Goal: Information Seeking & Learning: Learn about a topic

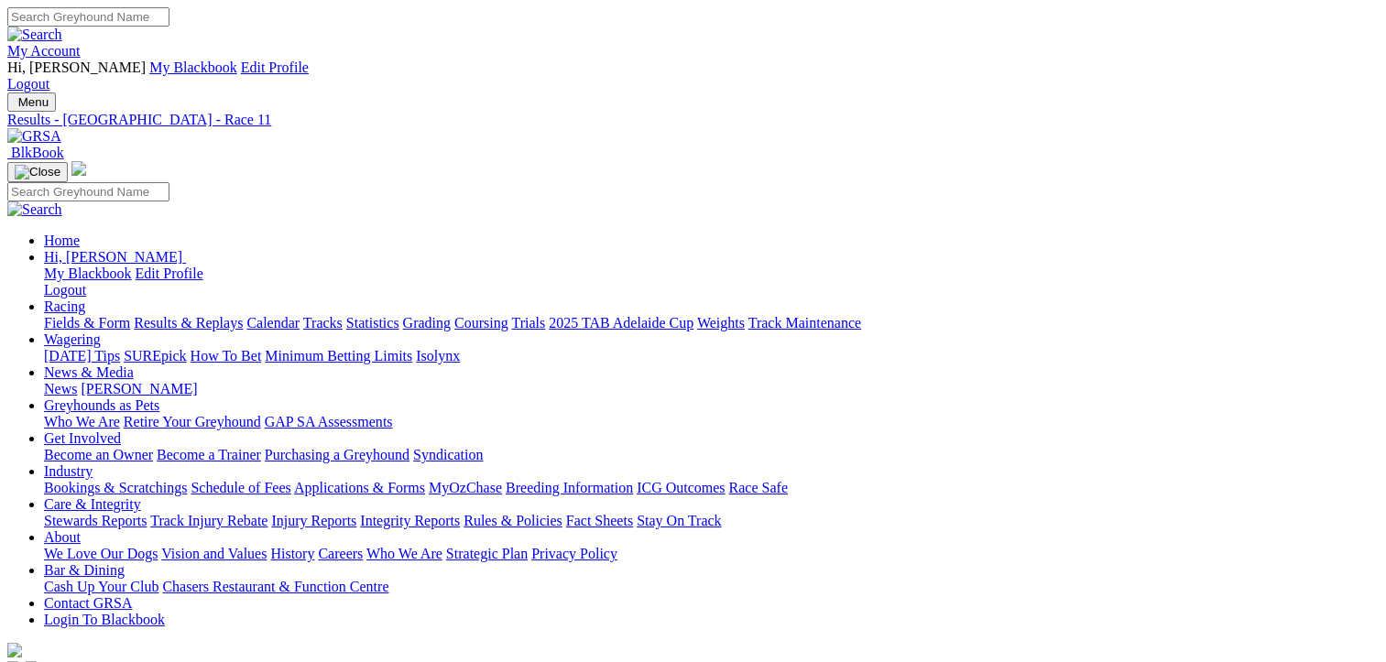
click at [62, 315] on link "Fields & Form" at bounding box center [87, 323] width 86 height 16
click at [67, 315] on link "Fields & Form" at bounding box center [87, 323] width 86 height 16
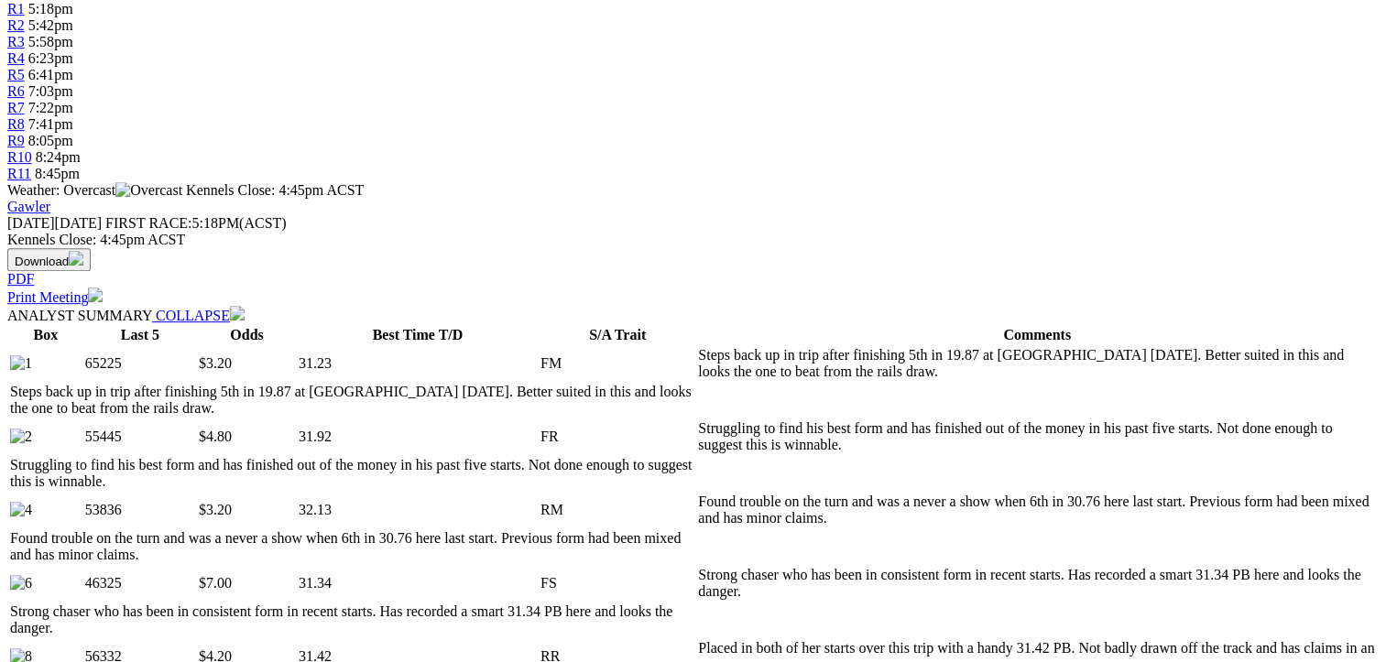
scroll to position [733, 0]
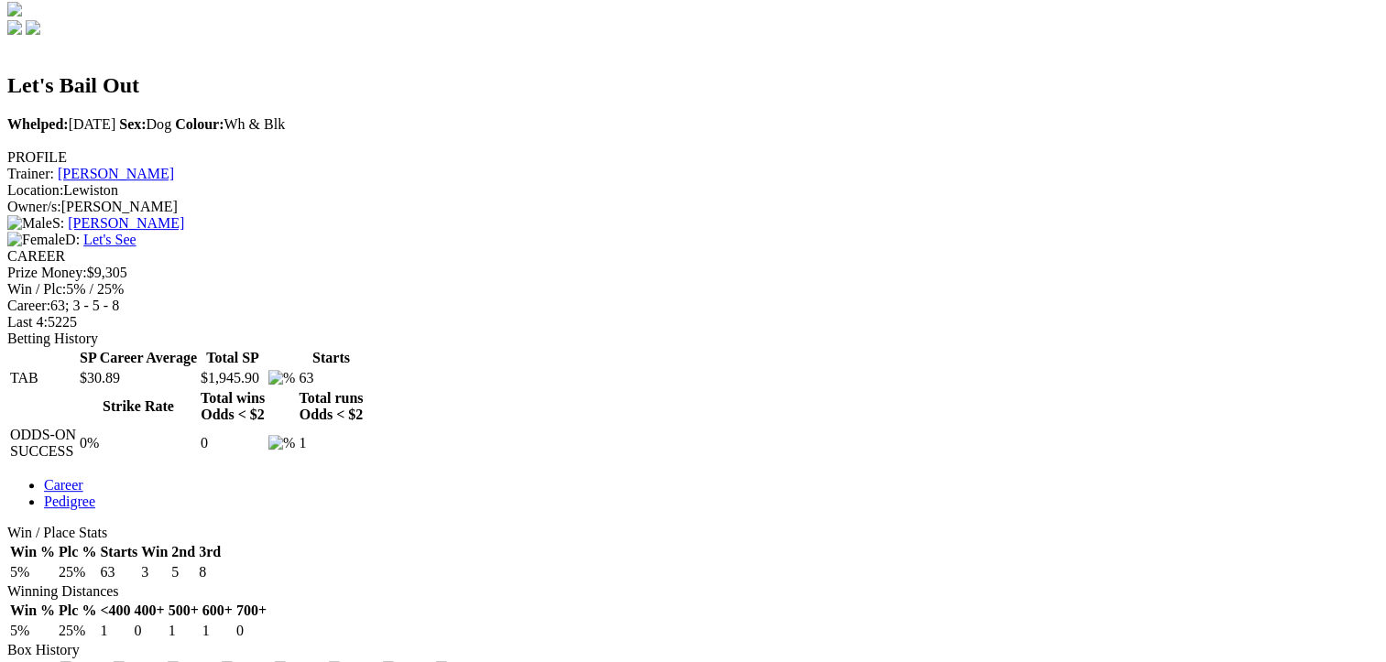
scroll to position [733, 0]
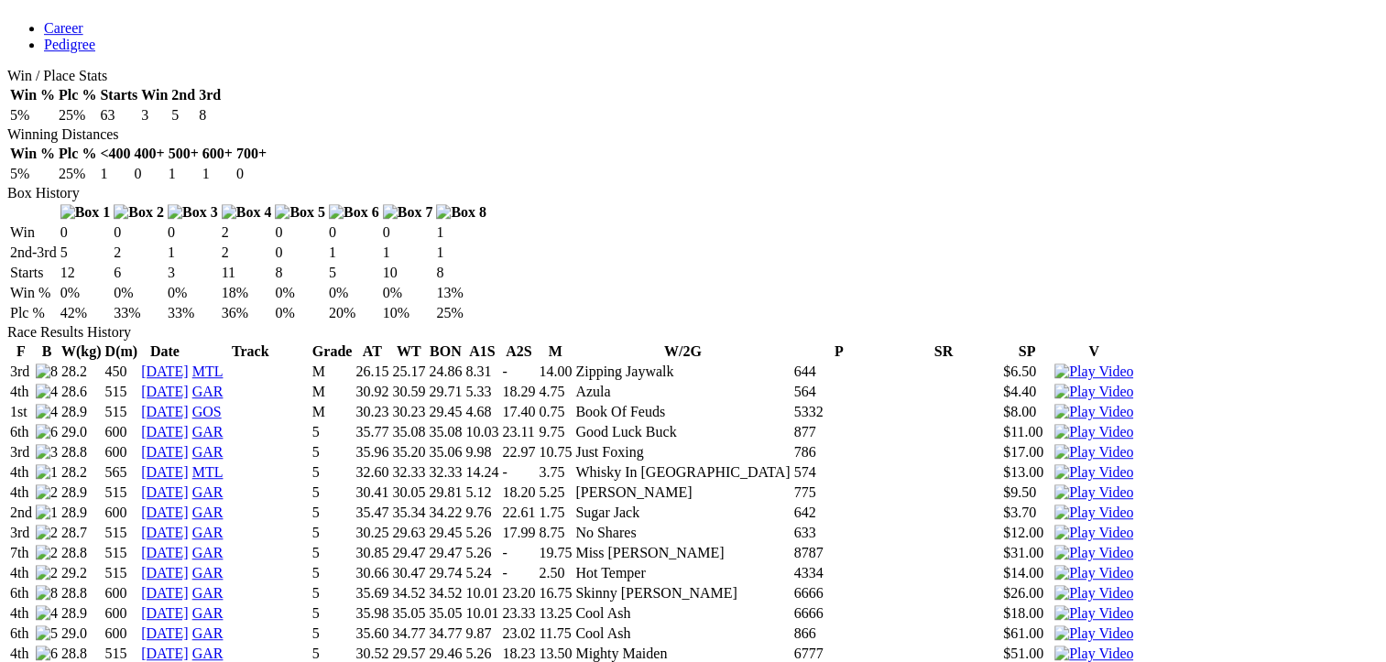
scroll to position [1099, 0]
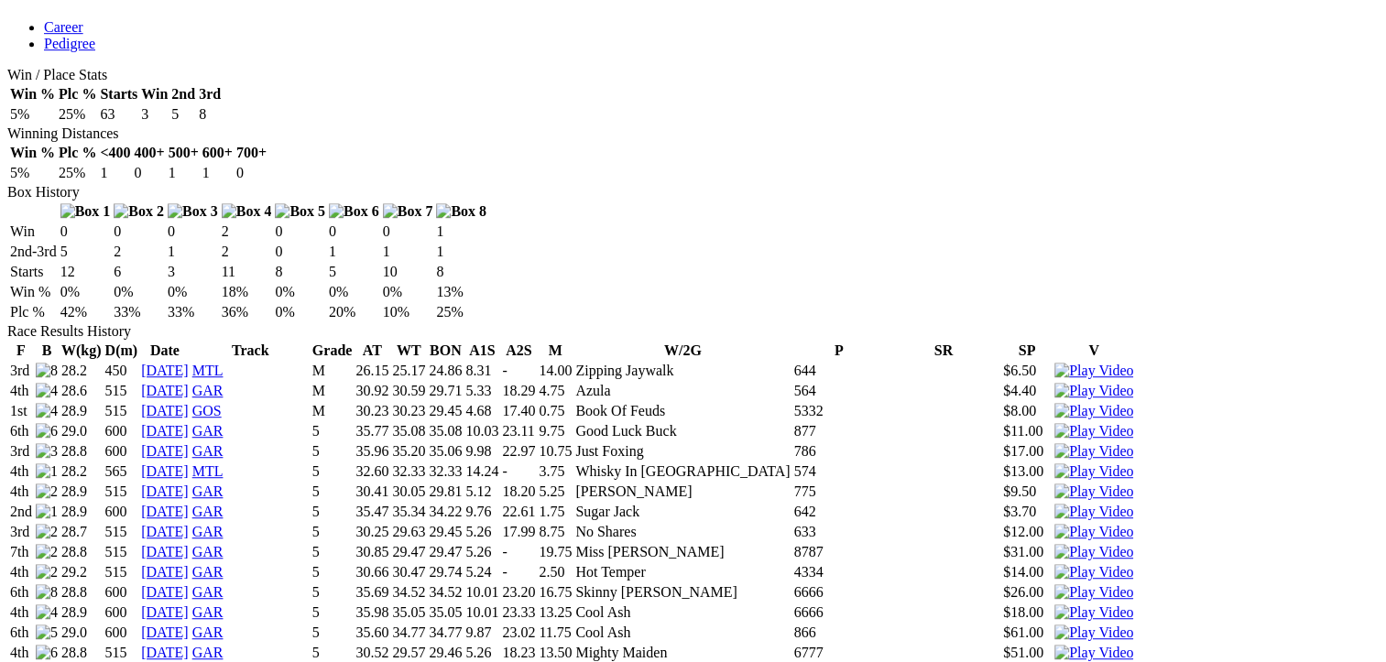
scroll to position [1191, 0]
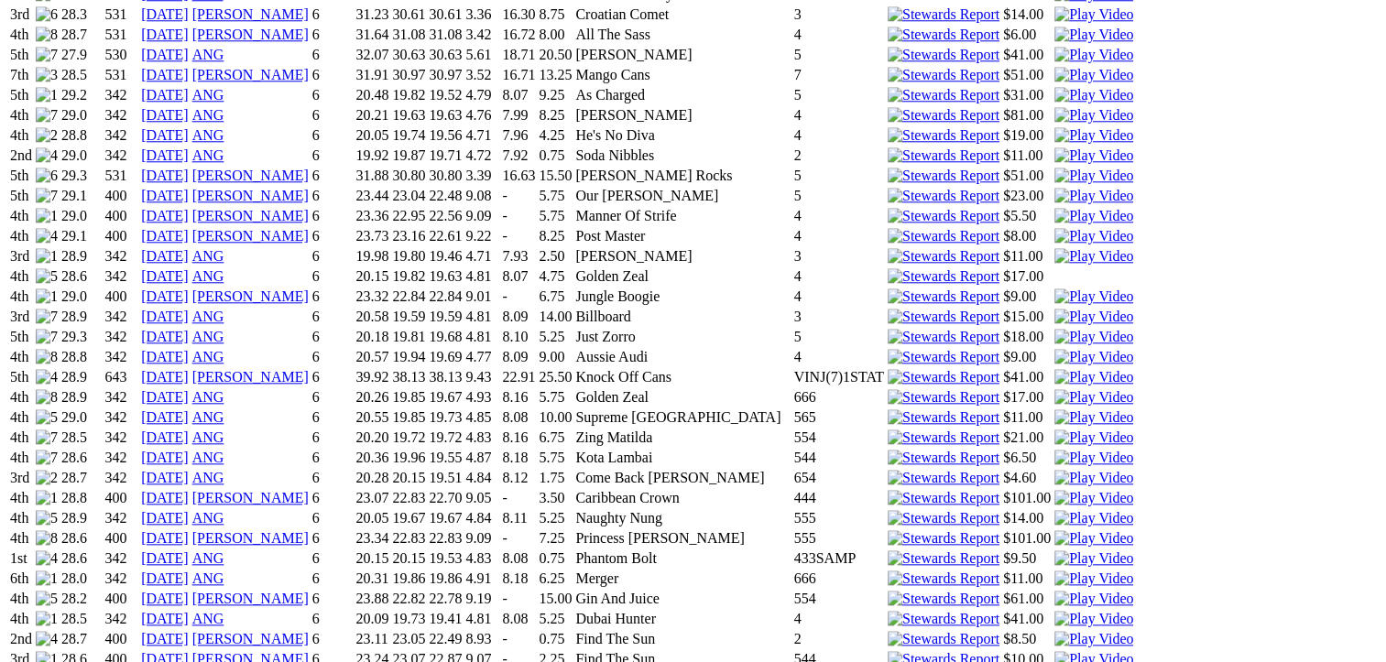
scroll to position [2107, 0]
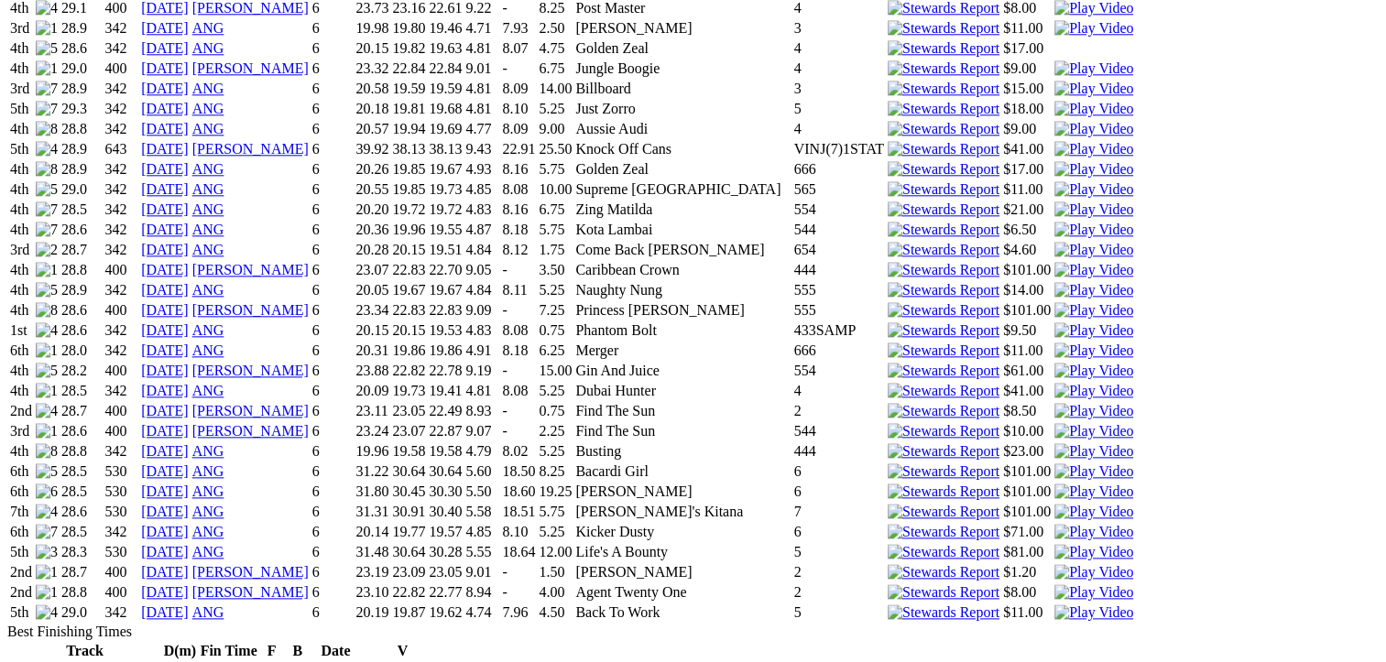
click at [1054, 504] on img at bounding box center [1093, 512] width 79 height 16
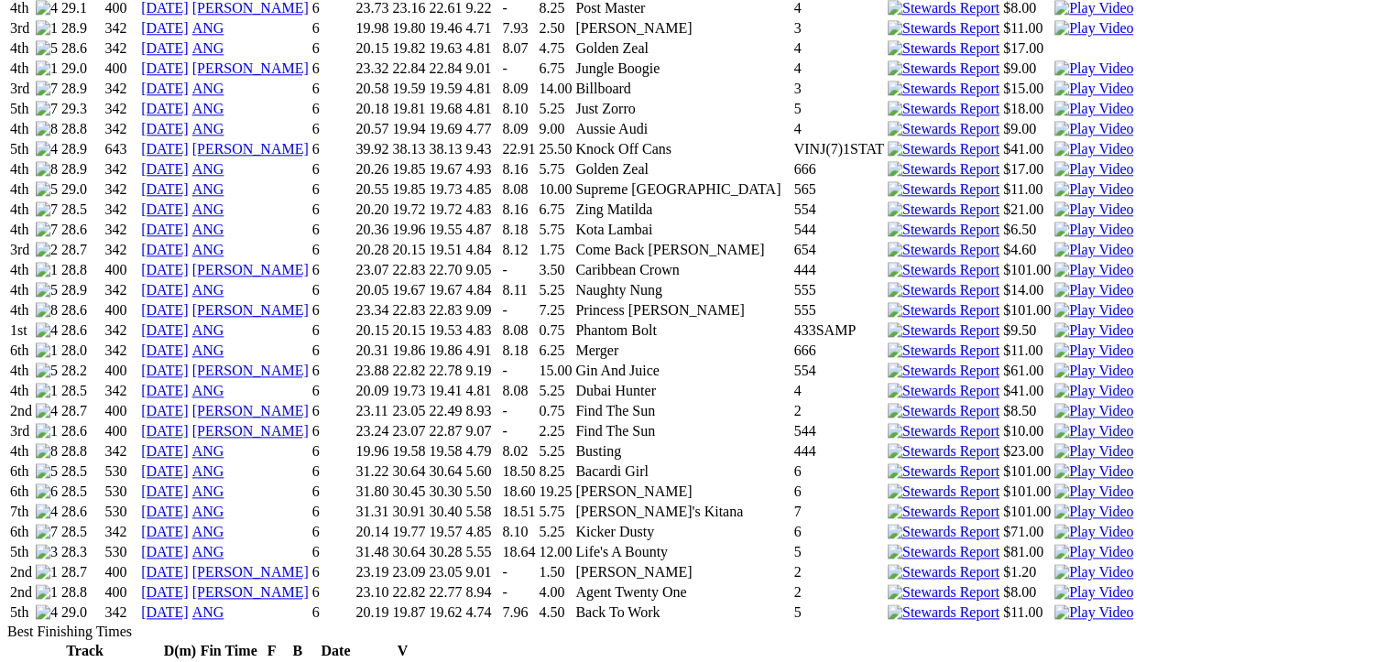
click at [1054, 564] on img at bounding box center [1093, 572] width 79 height 16
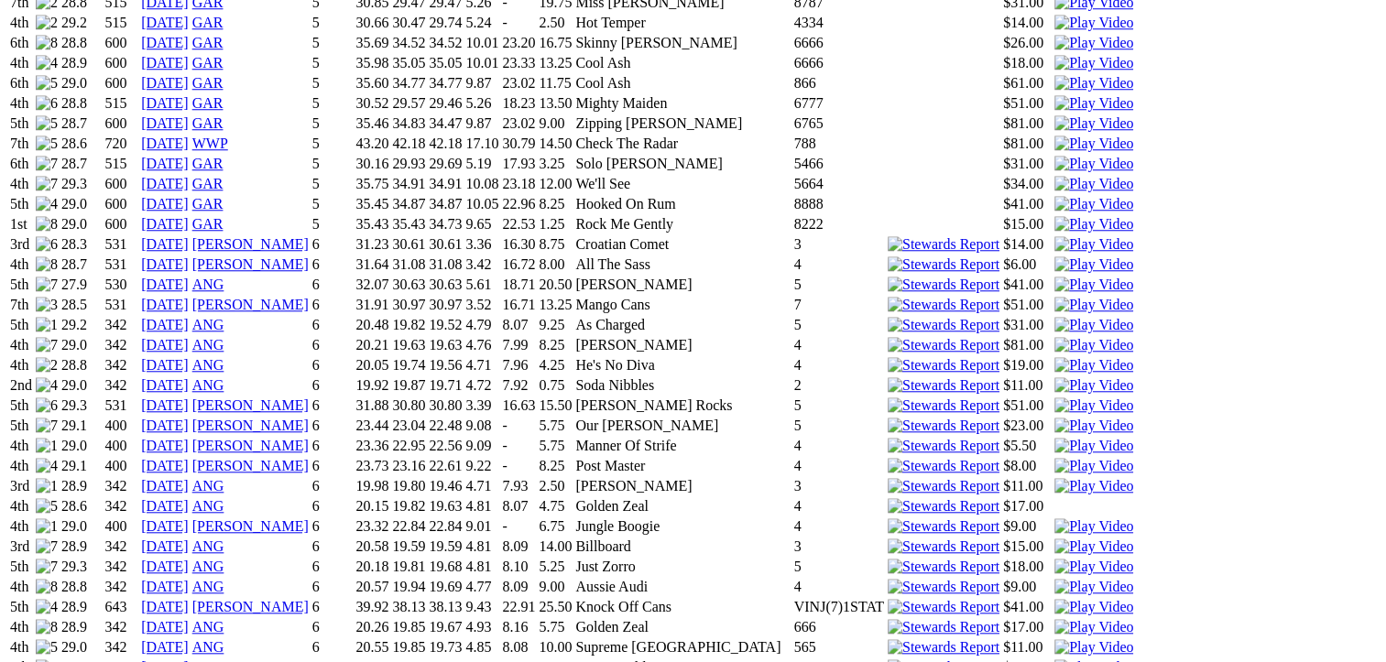
scroll to position [1557, 0]
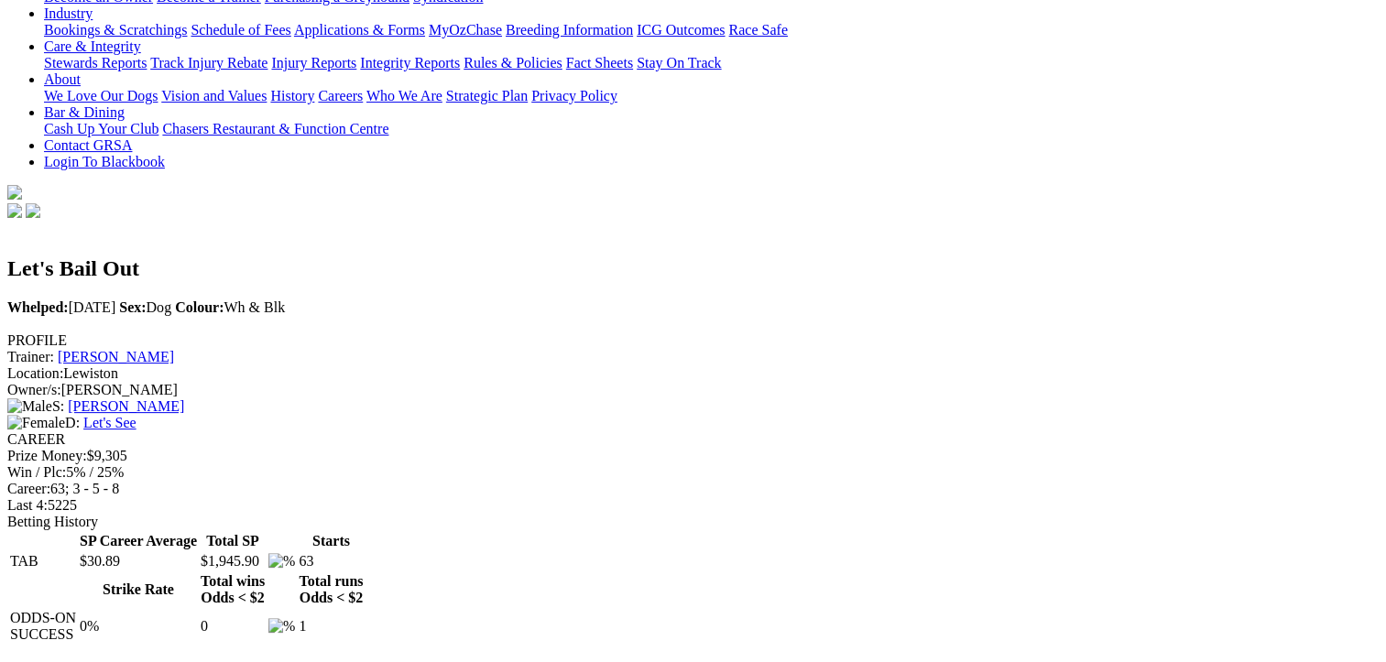
scroll to position [0, 0]
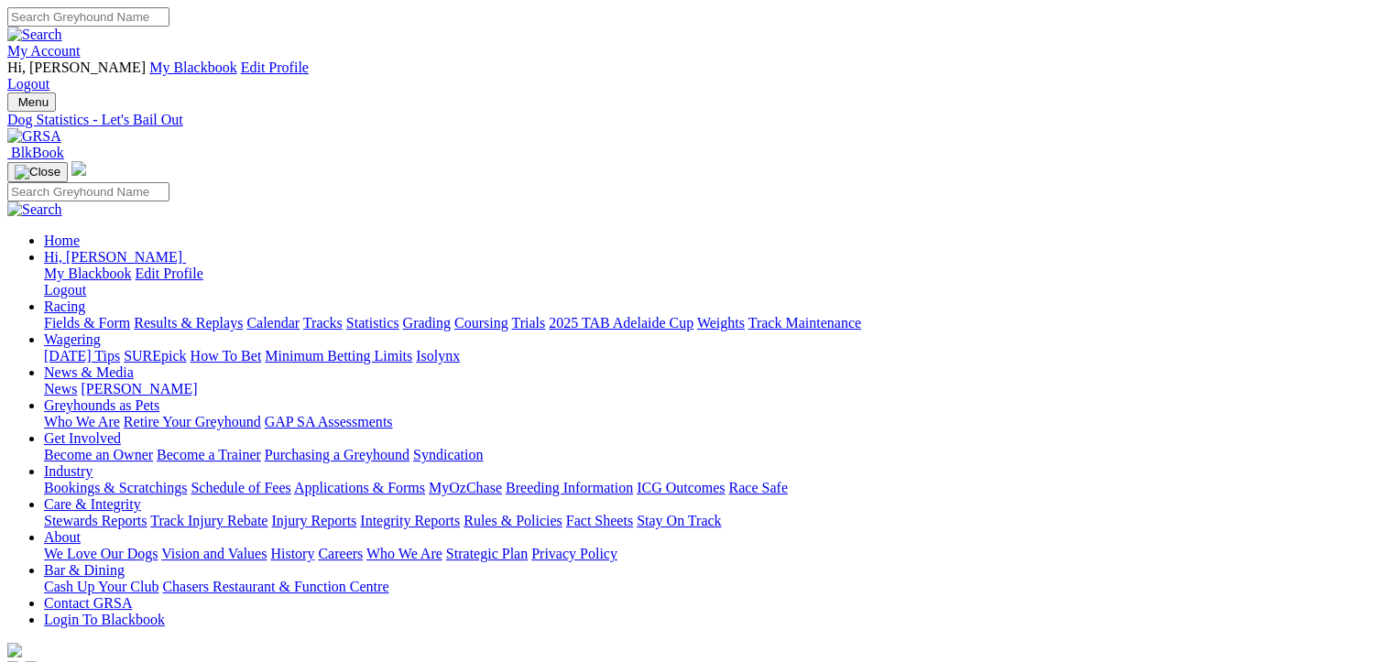
click at [70, 315] on link "Fields & Form" at bounding box center [87, 323] width 86 height 16
